Goal: Complete application form

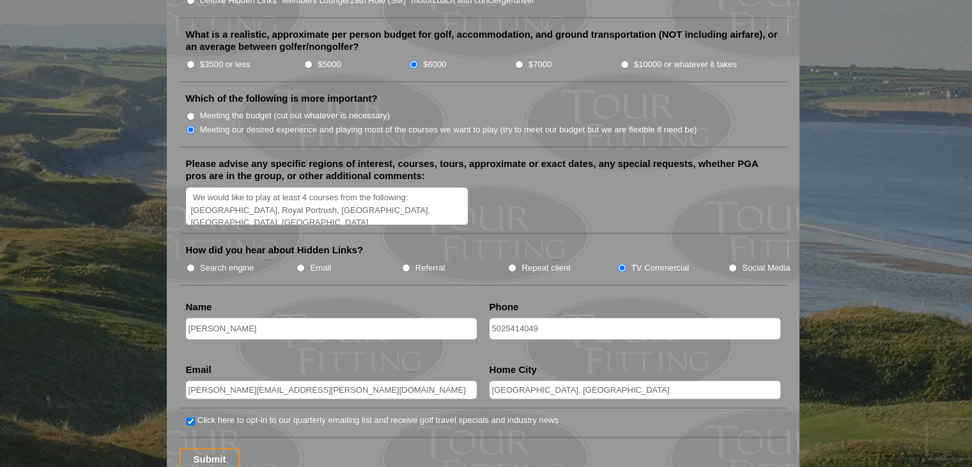
scroll to position [1534, 0]
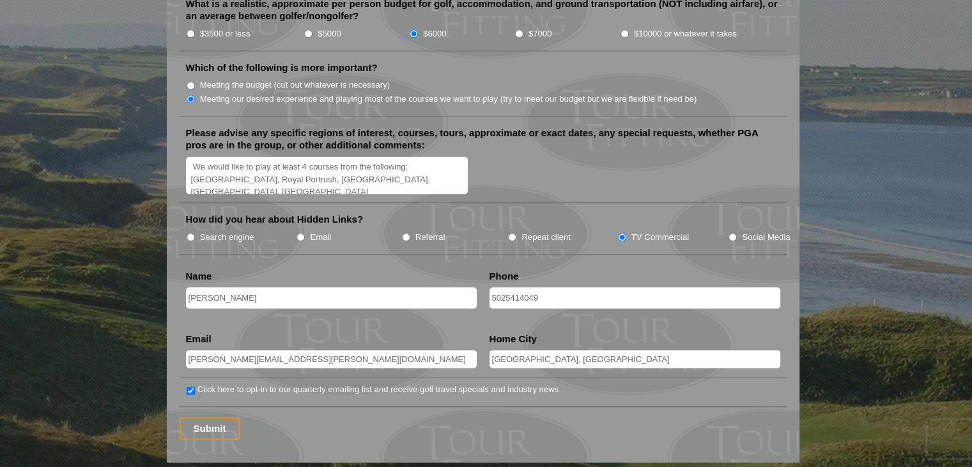
click at [570, 350] on input "Louisville, KY" at bounding box center [635, 359] width 291 height 18
type input "Louisville"
click at [213, 417] on input "Submit" at bounding box center [210, 428] width 61 height 22
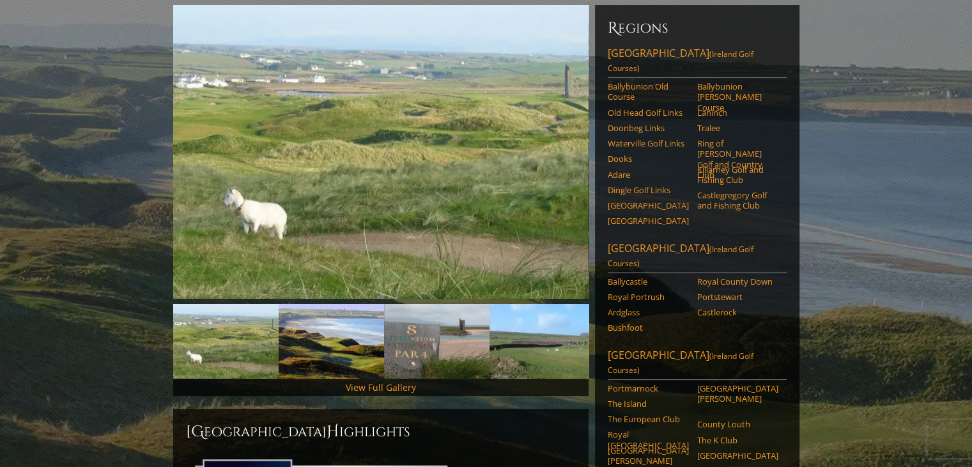
scroll to position [128, 0]
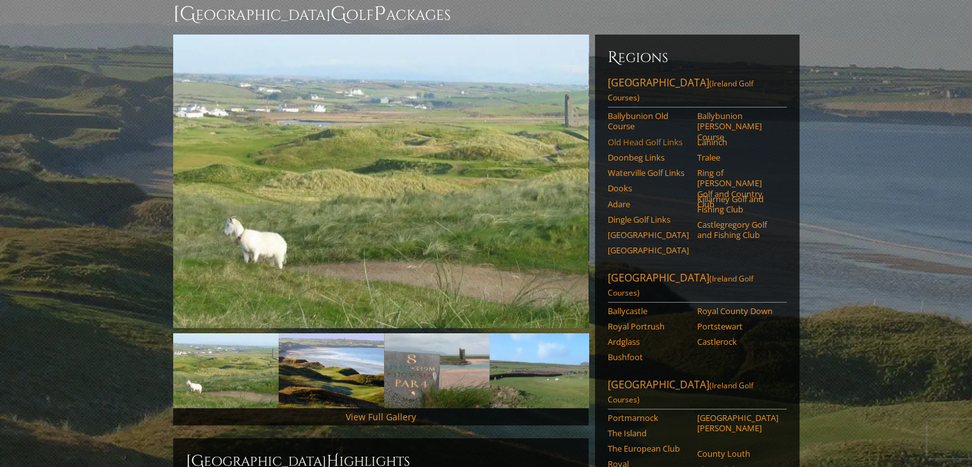
click at [677, 137] on link "Old Head Golf Links" at bounding box center [648, 142] width 81 height 10
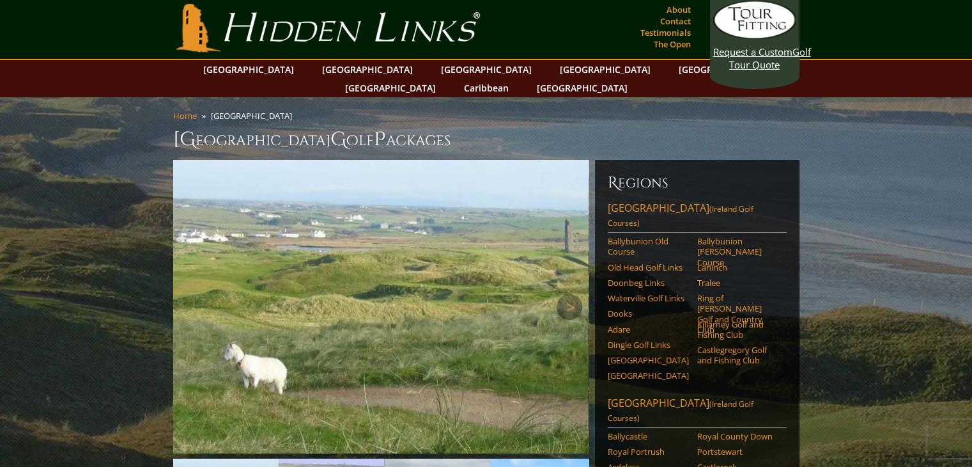
scroll to position [0, 0]
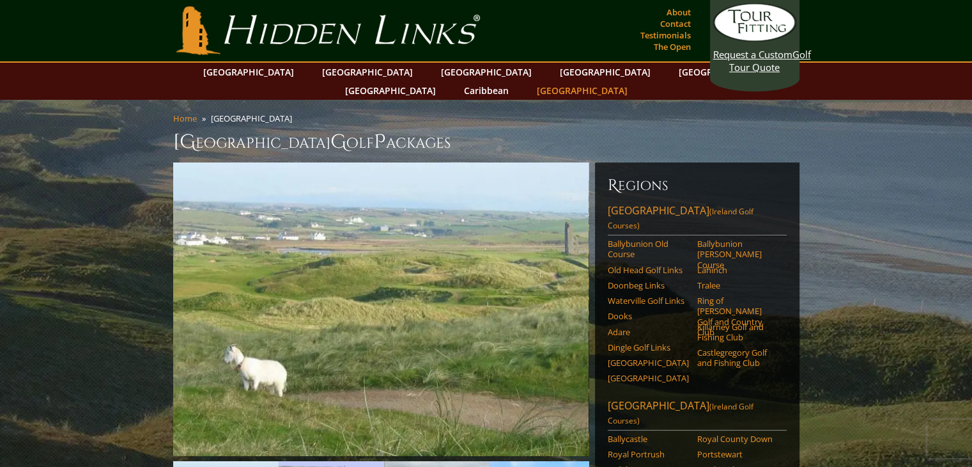
click at [634, 81] on link "[GEOGRAPHIC_DATA]" at bounding box center [582, 90] width 104 height 19
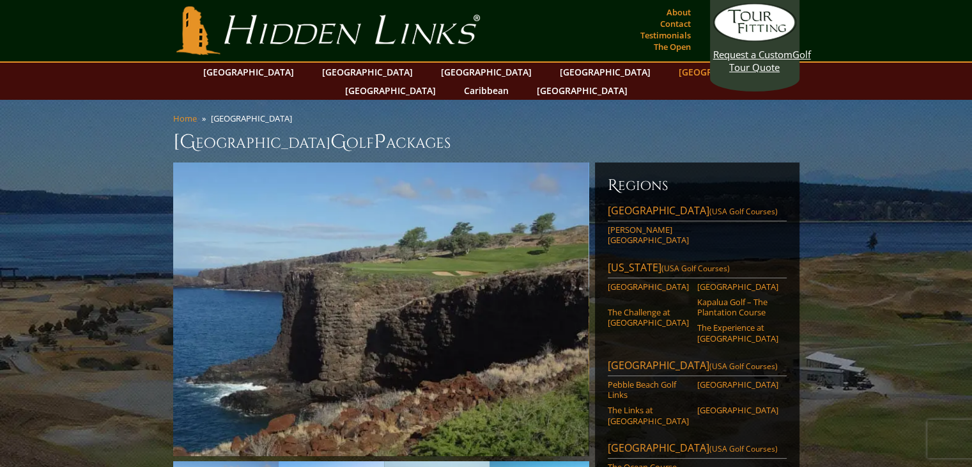
click at [672, 77] on link "[GEOGRAPHIC_DATA]" at bounding box center [724, 72] width 104 height 19
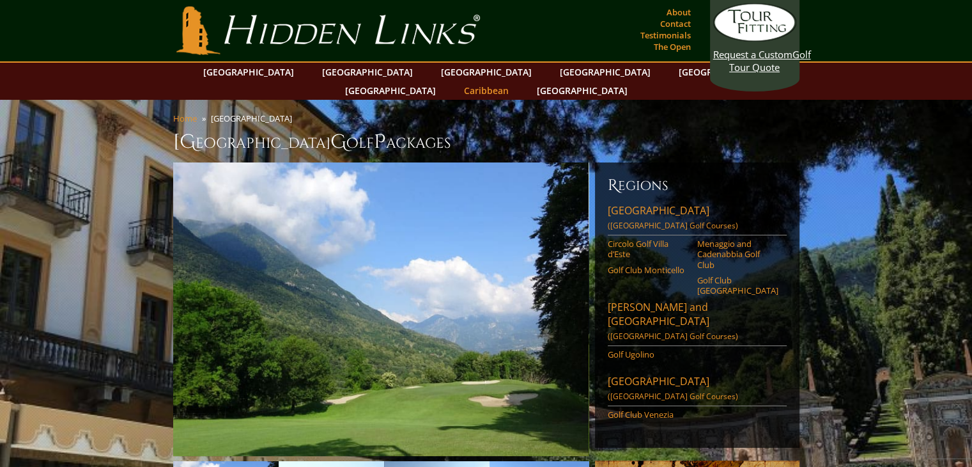
click at [515, 81] on link "Caribbean" at bounding box center [487, 90] width 58 height 19
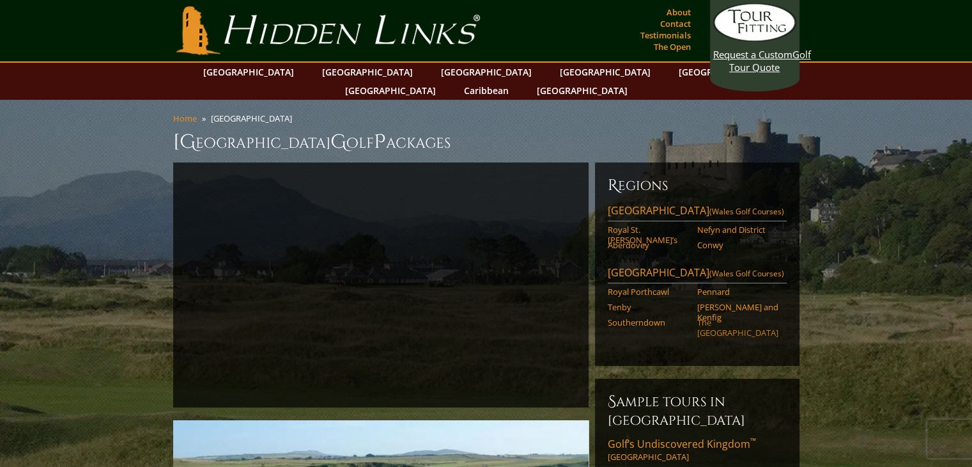
click at [714, 317] on link "The Celtic Manor Resort" at bounding box center [737, 327] width 81 height 21
click at [435, 72] on link "[GEOGRAPHIC_DATA]" at bounding box center [487, 72] width 104 height 19
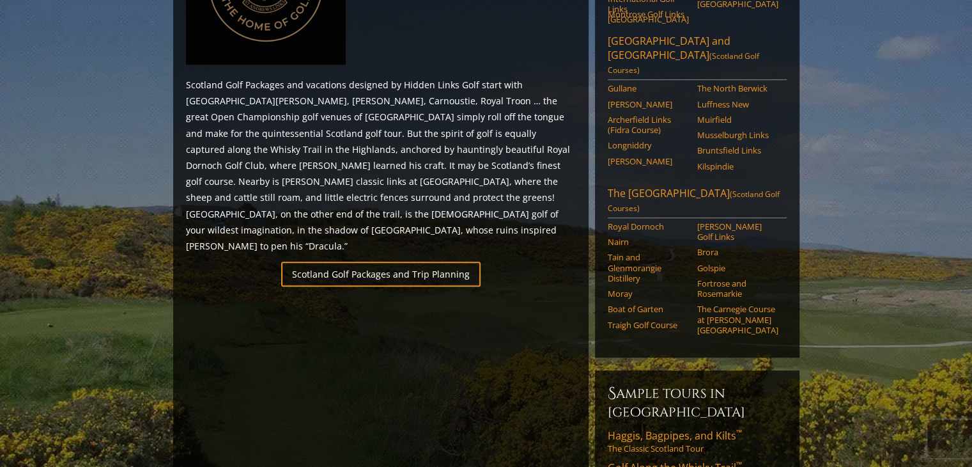
scroll to position [703, 0]
click at [641, 315] on div "Regions [GEOGRAPHIC_DATA][PERSON_NAME] and [GEOGRAPHIC_DATA] ([GEOGRAPHIC_DATA]…" at bounding box center [697, 110] width 211 height 1303
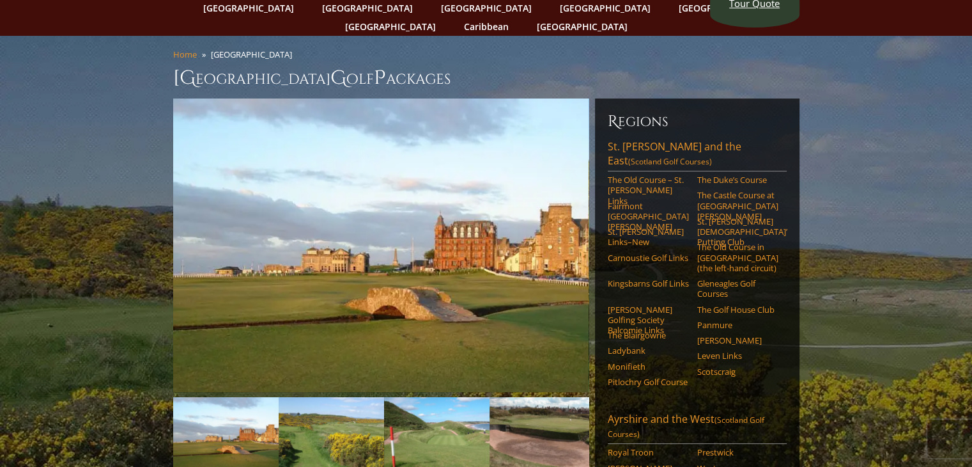
scroll to position [0, 0]
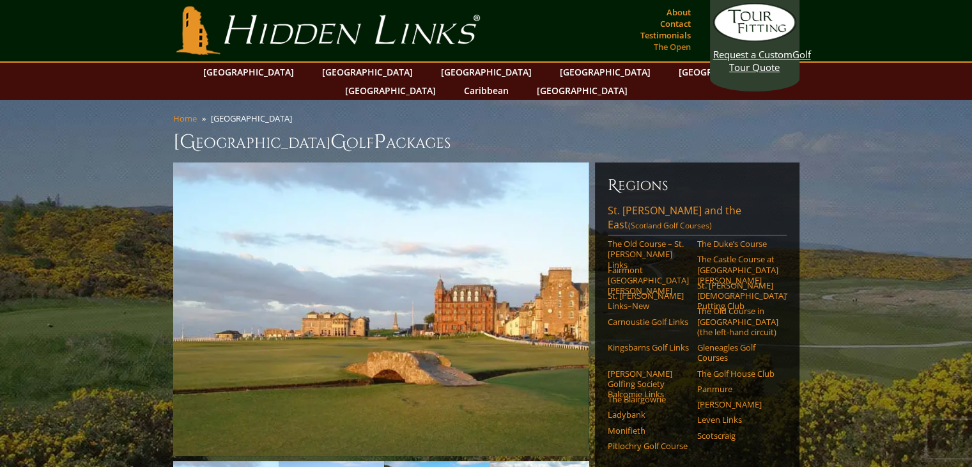
click at [667, 38] on link "The Open" at bounding box center [672, 47] width 43 height 18
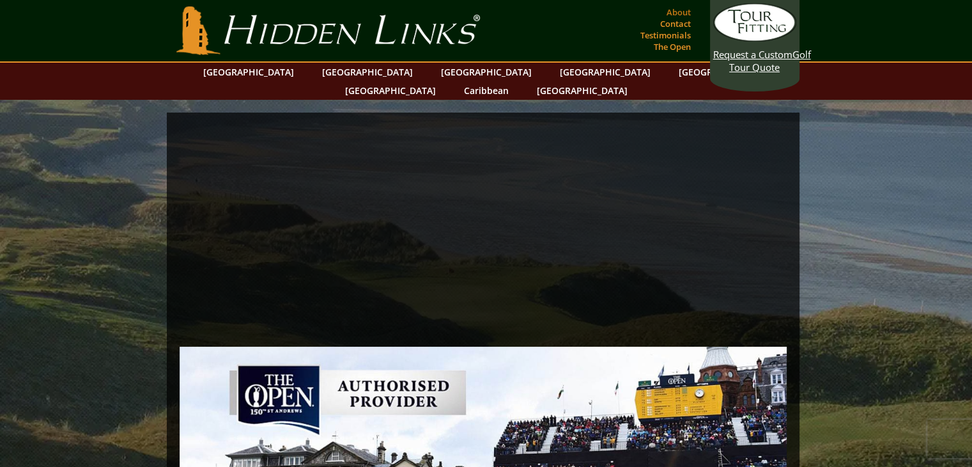
click at [680, 12] on link "About" at bounding box center [678, 12] width 31 height 18
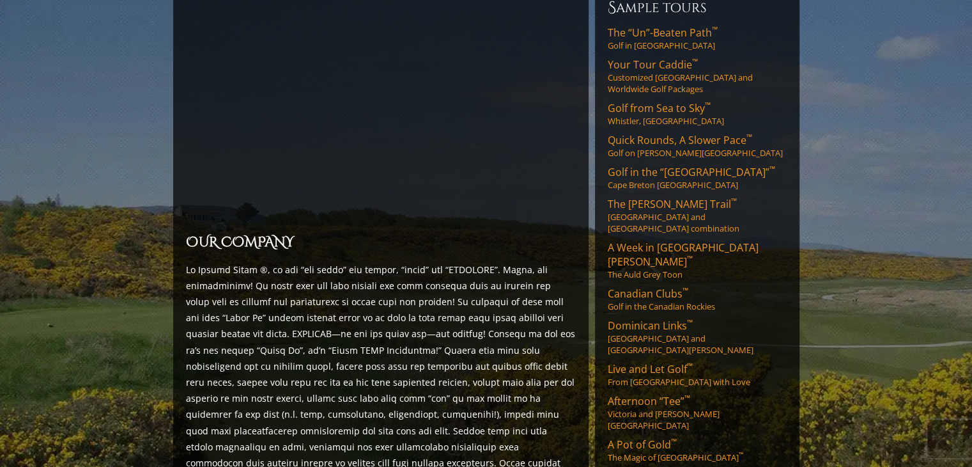
scroll to position [192, 0]
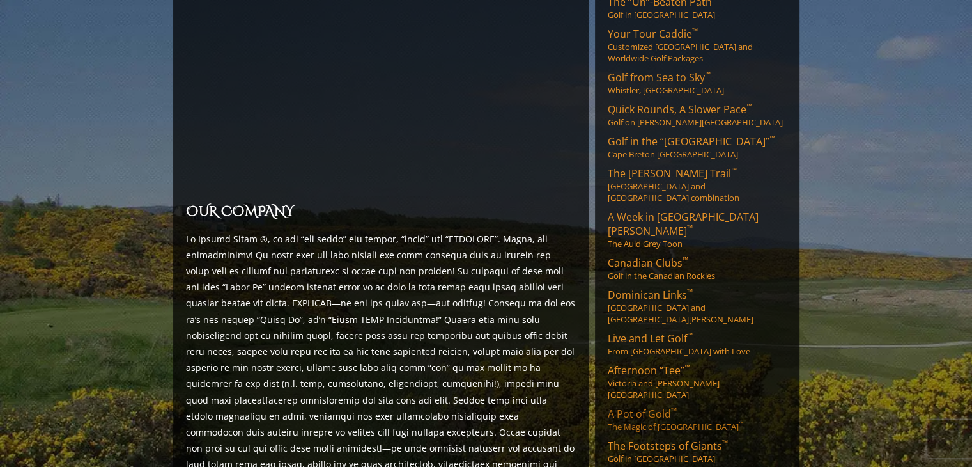
click at [644, 406] on span "A Pot of Gold ™" at bounding box center [642, 413] width 69 height 14
